Goal: Information Seeking & Learning: Learn about a topic

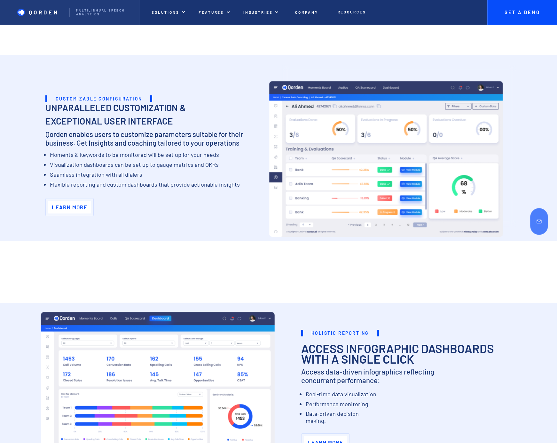
scroll to position [1600, 0]
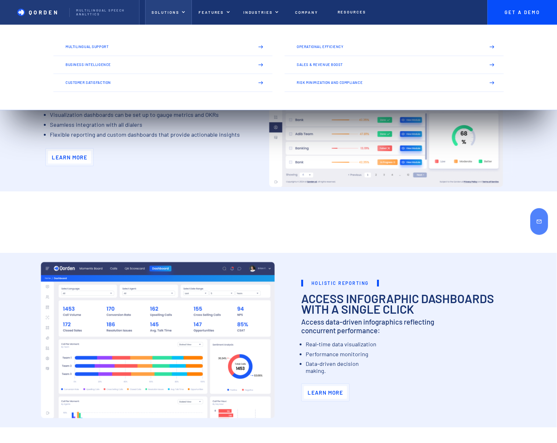
click at [178, 10] on p "Solutions" at bounding box center [166, 12] width 28 height 4
click at [84, 51] on link "Multilingual Support" at bounding box center [162, 47] width 219 height 18
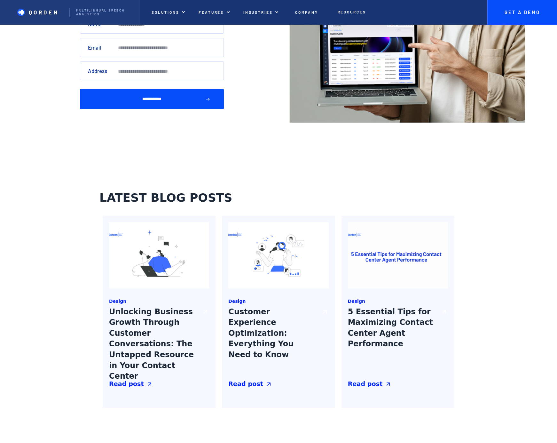
scroll to position [800, 0]
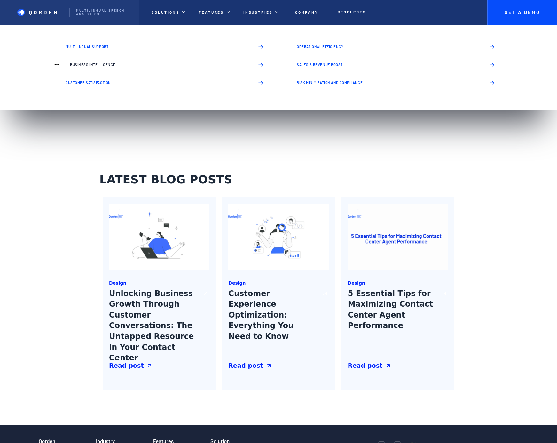
click at [108, 60] on link "Business Intelligence" at bounding box center [162, 65] width 219 height 18
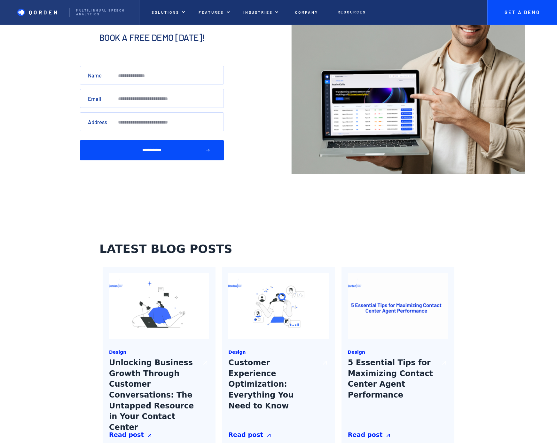
scroll to position [800, 0]
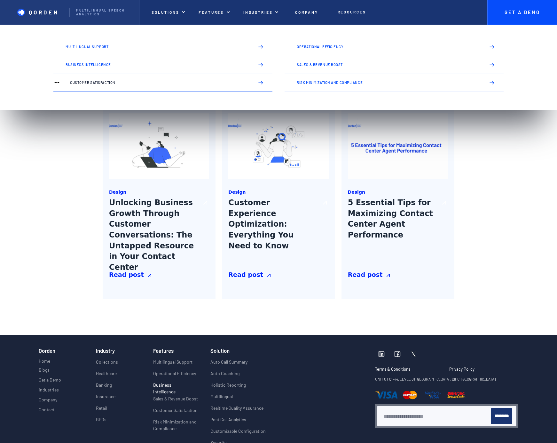
click at [144, 83] on p "Customer Satisfaction" at bounding box center [159, 83] width 179 height 4
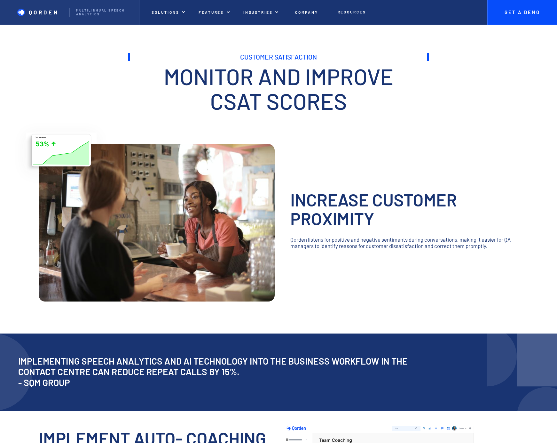
click at [546, 131] on section "Customer Satisfaction Risk Minimization and Compliance Customer Satisfaction Sa…" at bounding box center [278, 310] width 557 height 523
click at [407, 127] on div "Customer Satisfaction Monitor and enhance CSAT scores with Qorden's speech anal…" at bounding box center [278, 90] width 301 height 82
click at [461, 108] on div "Customer Satisfaction Risk Minimization and Compliance Customer Satisfaction Sa…" at bounding box center [279, 310] width 480 height 523
